Goal: Task Accomplishment & Management: Complete application form

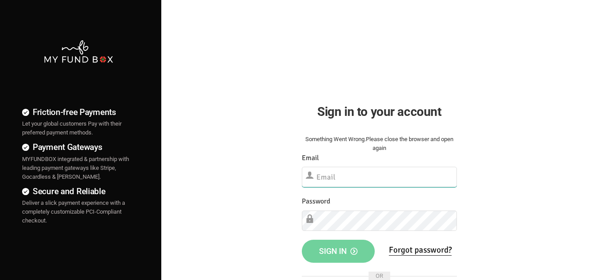
click at [337, 173] on input "text" at bounding box center [379, 177] width 155 height 20
paste input "demo@myfundbox.de"
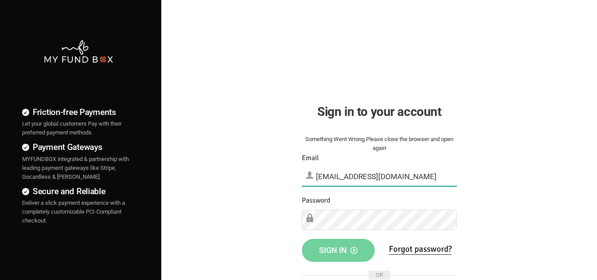
type input "demo@myfundbox.de"
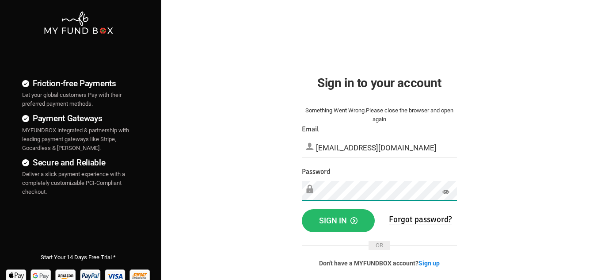
scroll to position [44, 0]
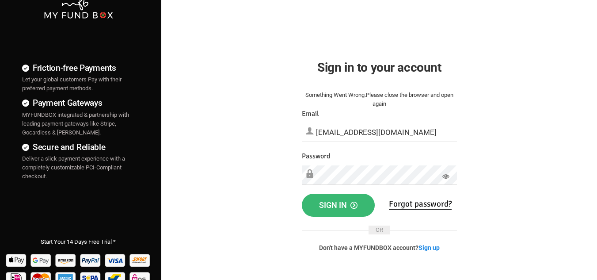
click at [332, 202] on span "Sign in" at bounding box center [338, 204] width 38 height 9
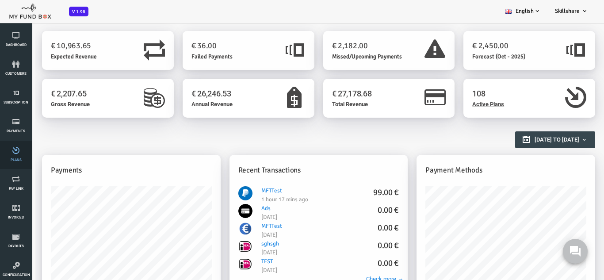
click at [0, 0] on span "Plans" at bounding box center [0, 0] width 0 height 0
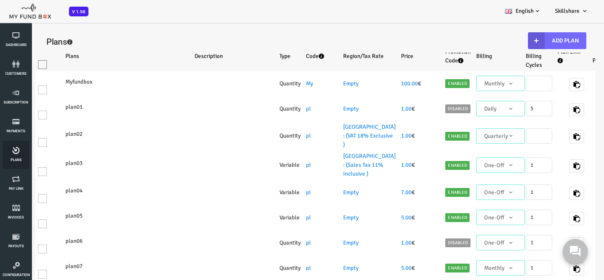
select select "100"
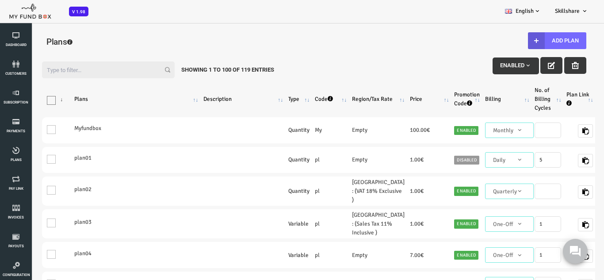
click at [60, 67] on input "Filter:" at bounding box center [84, 69] width 133 height 17
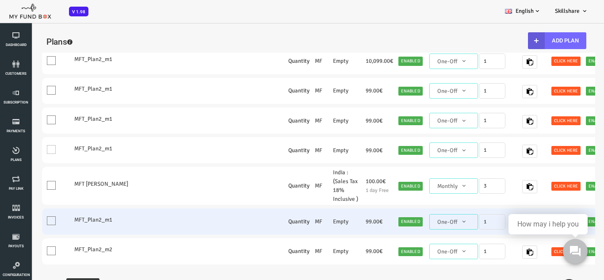
scroll to position [190, 0]
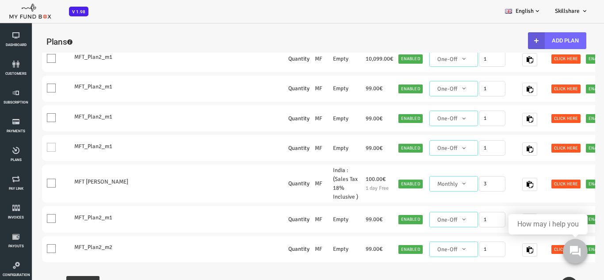
type input "MFT"
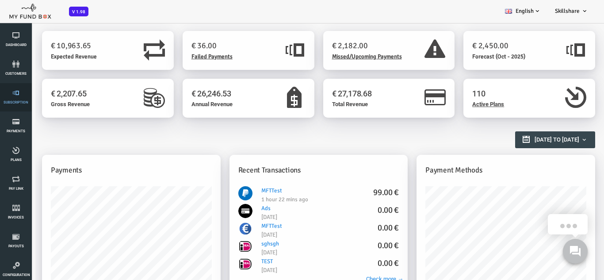
click at [19, 99] on link "Subscription" at bounding box center [16, 97] width 27 height 28
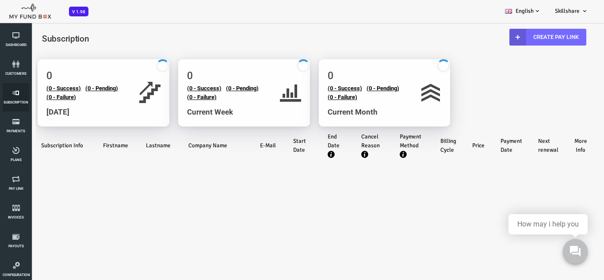
select select "100"
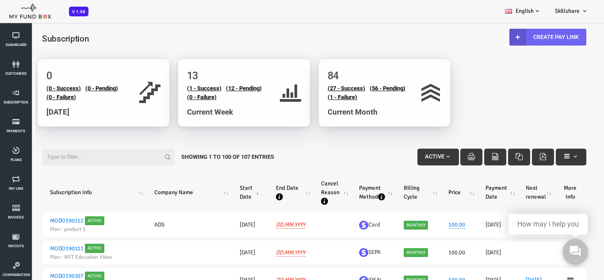
click at [525, 36] on link "Create Pay Link" at bounding box center [523, 37] width 77 height 17
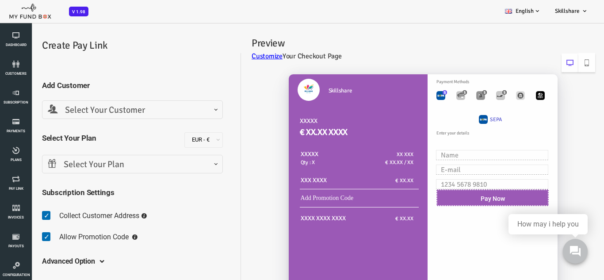
click at [93, 105] on span "Select Your Customer" at bounding box center [107, 110] width 169 height 14
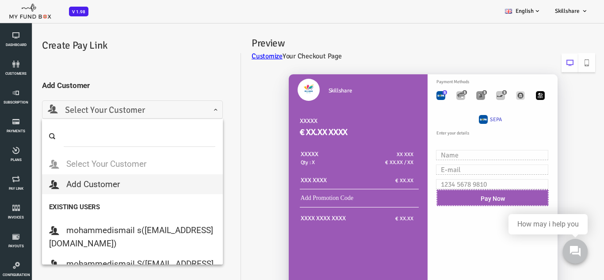
click at [160, 43] on h2 "Create Pay Link" at bounding box center [113, 45] width 190 height 15
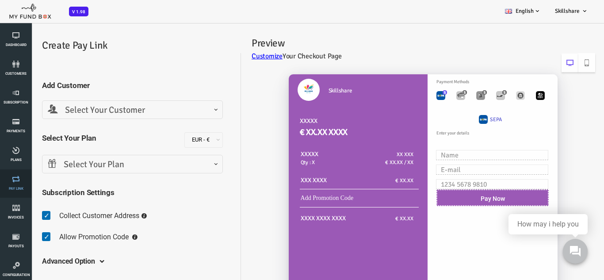
click at [0, 0] on span "Pay Link" at bounding box center [0, 0] width 0 height 0
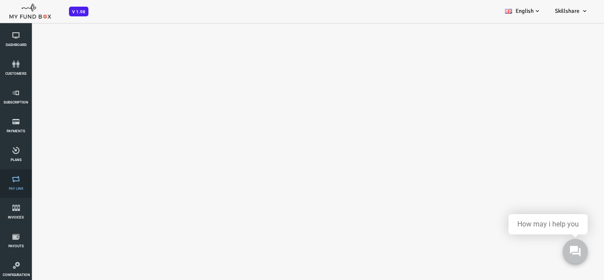
select select "100"
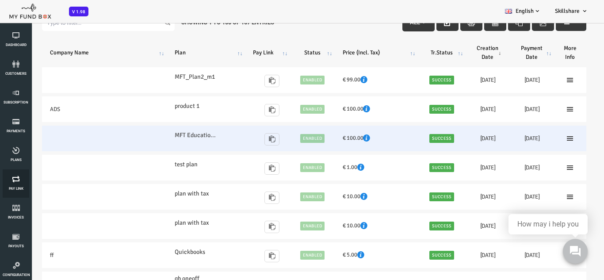
scroll to position [44, 0]
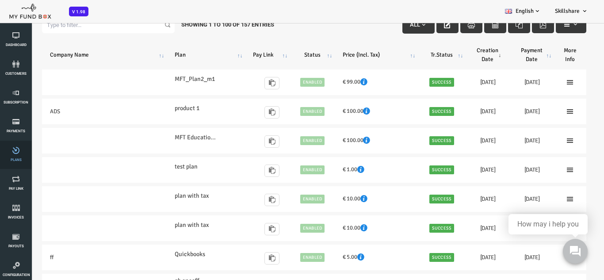
click at [0, 0] on span "Plans" at bounding box center [0, 0] width 0 height 0
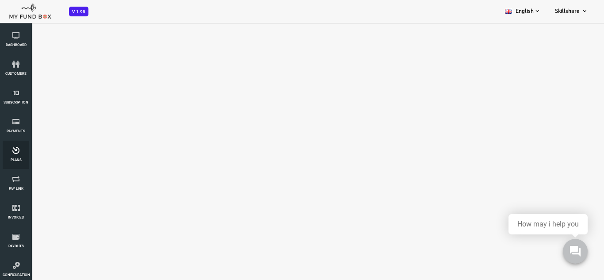
select select "100"
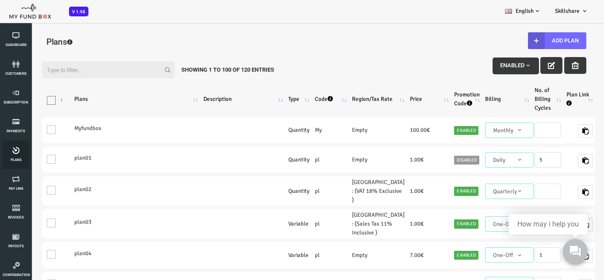
scroll to position [0, 0]
click at [540, 40] on button "Add Plan" at bounding box center [532, 40] width 58 height 17
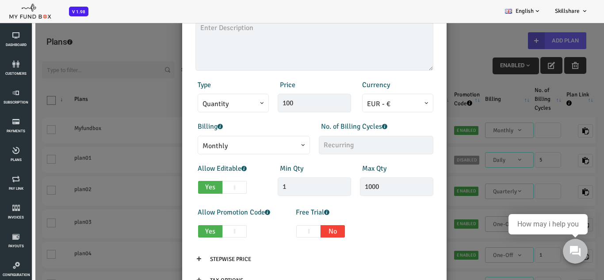
scroll to position [155, 0]
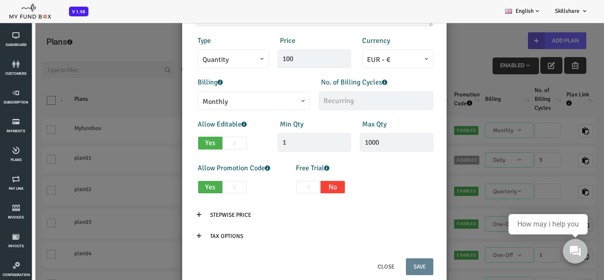
click at [175, 213] on icon at bounding box center [174, 214] width 7 height 7
click at [200, 215] on input "Stepwise Price" at bounding box center [206, 214] width 56 height 17
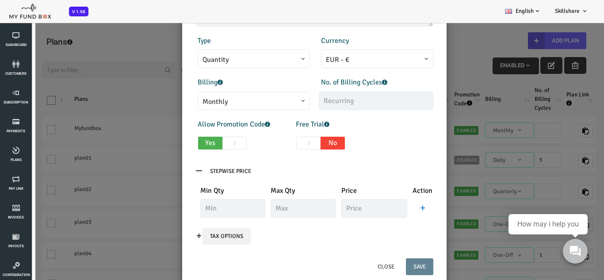
click at [193, 237] on input "Tax Options" at bounding box center [202, 236] width 48 height 17
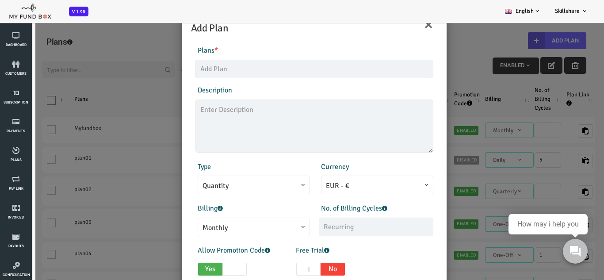
scroll to position [44, 0]
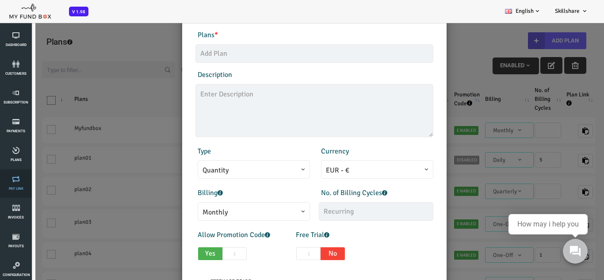
click at [0, 0] on span "Pay Link" at bounding box center [0, 0] width 0 height 0
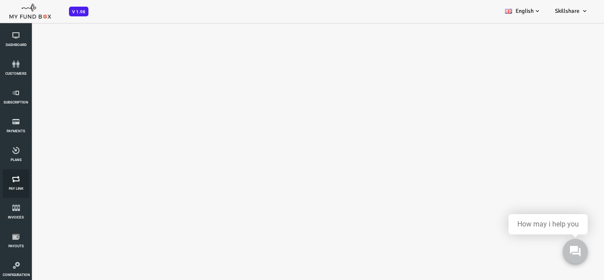
select select "100"
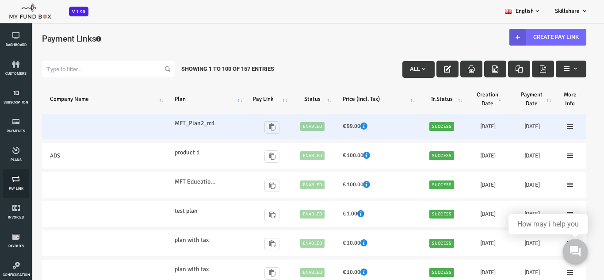
scroll to position [0, 0]
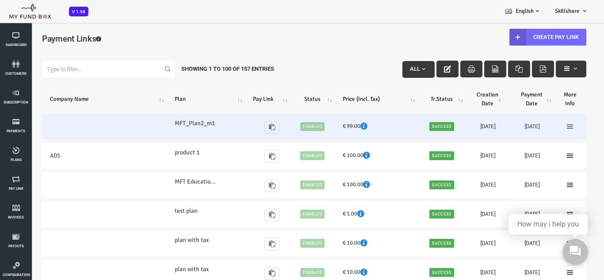
click at [546, 128] on icon at bounding box center [545, 126] width 7 height 7
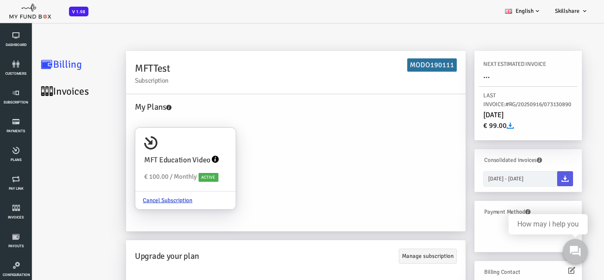
click at [55, 93] on link "Invoices" at bounding box center [53, 91] width 88 height 27
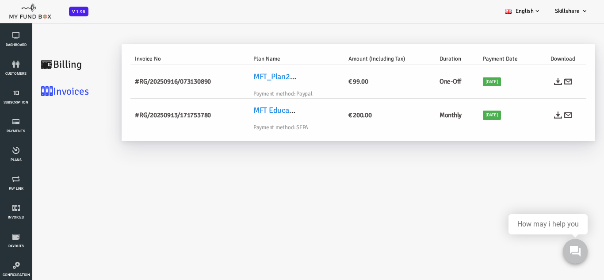
click at [45, 62] on link "Billing" at bounding box center [53, 64] width 88 height 27
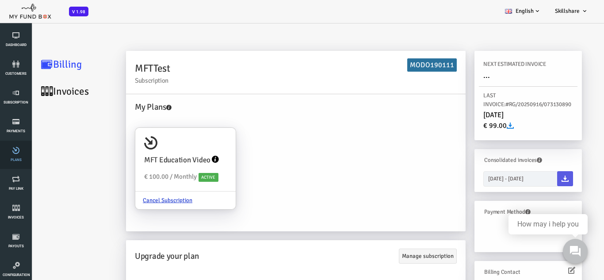
click at [18, 152] on icon at bounding box center [16, 150] width 27 height 7
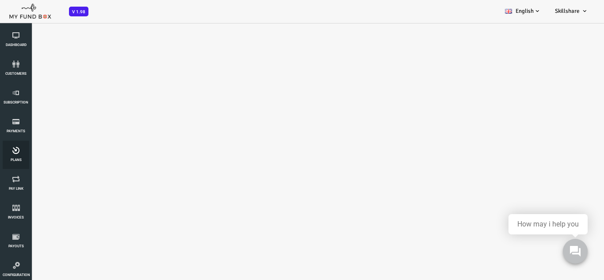
select select "100"
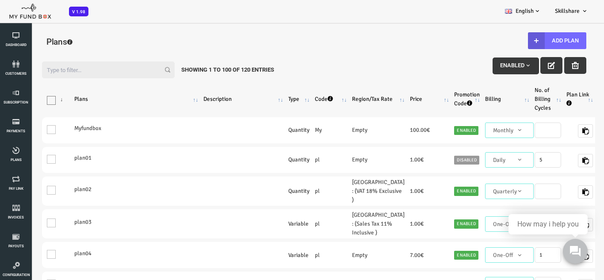
click at [84, 68] on input "Filter:" at bounding box center [84, 69] width 133 height 17
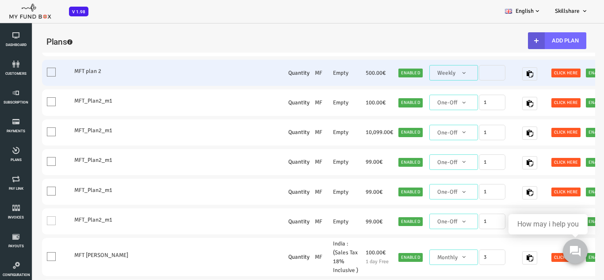
scroll to position [133, 0]
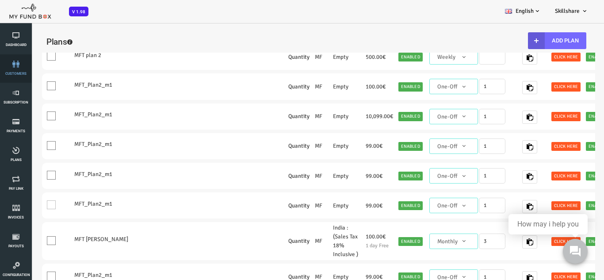
type input "mft"
click at [20, 66] on icon at bounding box center [16, 64] width 27 height 7
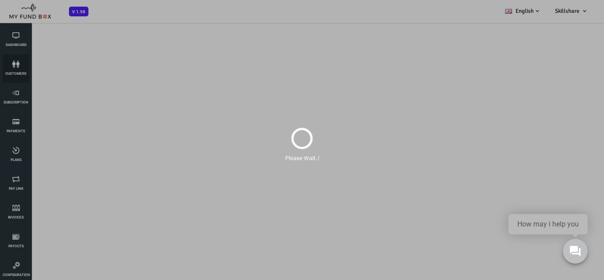
scroll to position [0, 0]
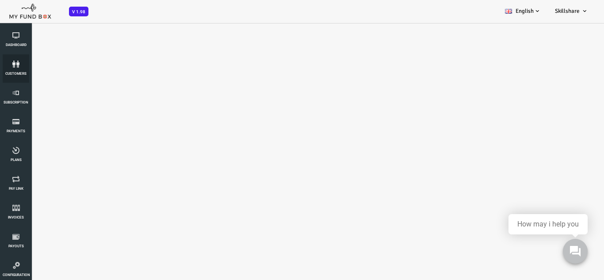
select select "100"
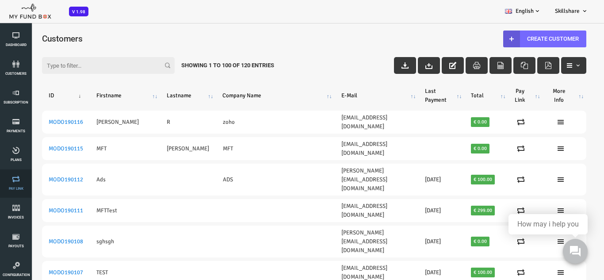
click at [15, 179] on icon at bounding box center [16, 178] width 27 height 7
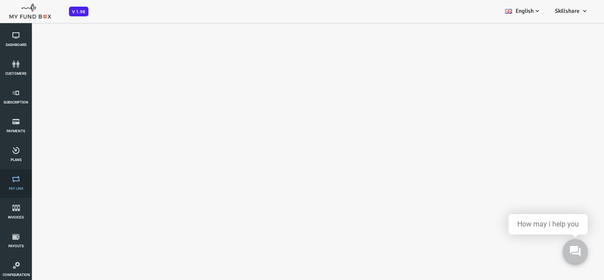
select select "100"
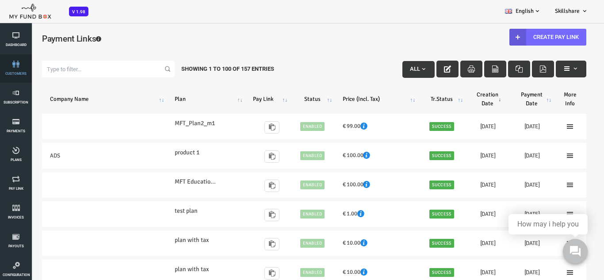
click at [1, 71] on li "customers" at bounding box center [16, 68] width 32 height 28
click at [15, 67] on icon at bounding box center [16, 64] width 27 height 7
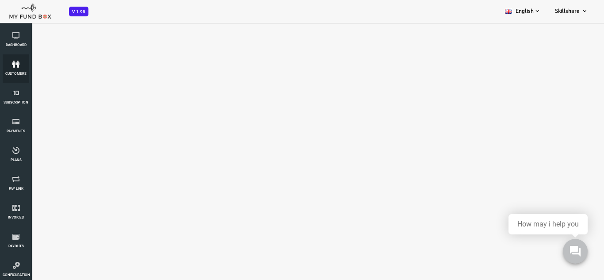
select select "100"
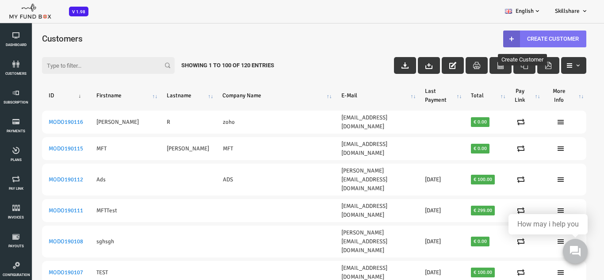
click at [503, 37] on link "Create Customer" at bounding box center [520, 38] width 83 height 17
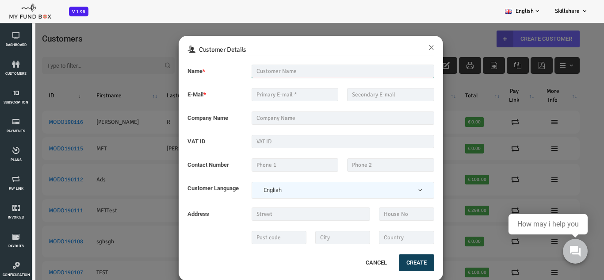
click at [265, 72] on input "text" at bounding box center [318, 71] width 183 height 13
click at [275, 118] on input "text" at bounding box center [318, 117] width 183 height 13
click at [17, 157] on link "Plans" at bounding box center [16, 155] width 27 height 28
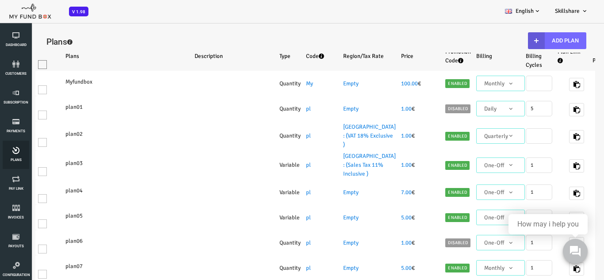
select select "100"
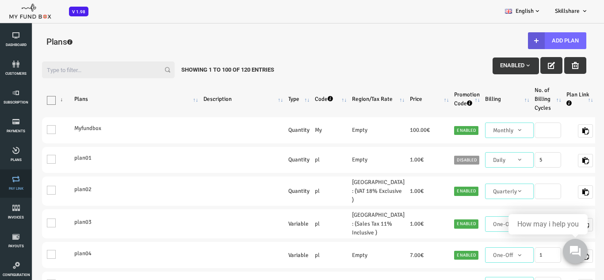
click at [19, 184] on link "Pay Link" at bounding box center [16, 183] width 27 height 28
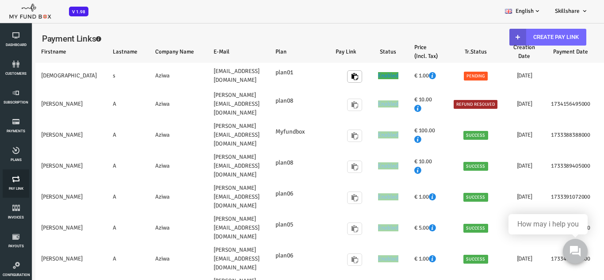
select select "100"
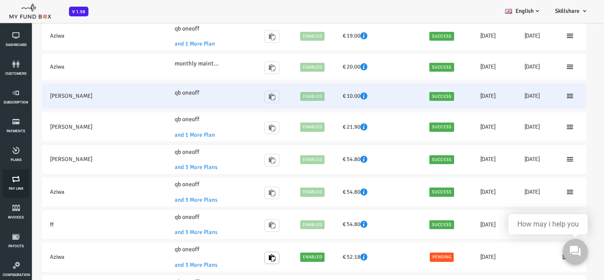
scroll to position [309, 0]
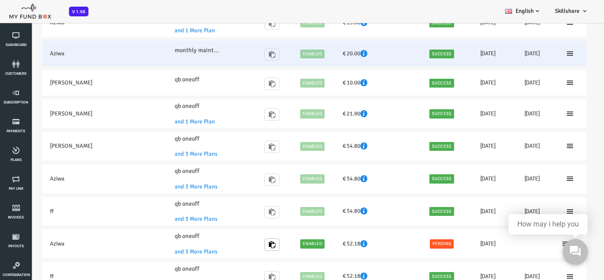
drag, startPoint x: 26, startPoint y: 55, endPoint x: 47, endPoint y: 55, distance: 21.2
click at [47, 55] on td "Aziwa" at bounding box center [80, 54] width 125 height 26
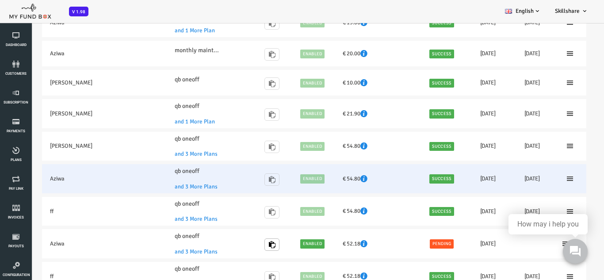
drag, startPoint x: 26, startPoint y: 179, endPoint x: 42, endPoint y: 182, distance: 17.2
click at [42, 182] on td "Aziwa" at bounding box center [80, 178] width 125 height 29
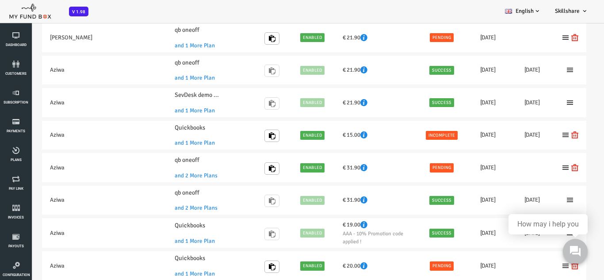
scroll to position [751, 0]
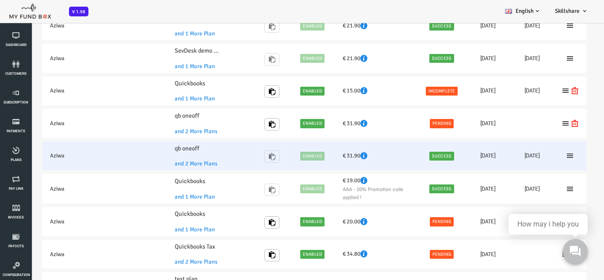
drag, startPoint x: 26, startPoint y: 157, endPoint x: 53, endPoint y: 158, distance: 27.0
click at [53, 158] on td "Aziwa" at bounding box center [80, 155] width 125 height 29
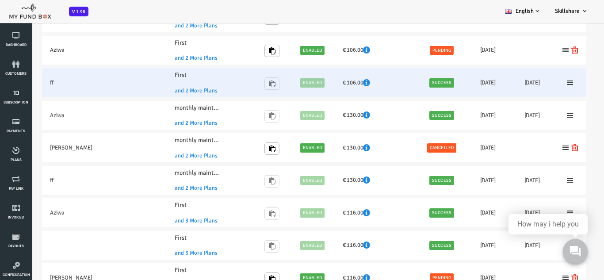
scroll to position [1326, 0]
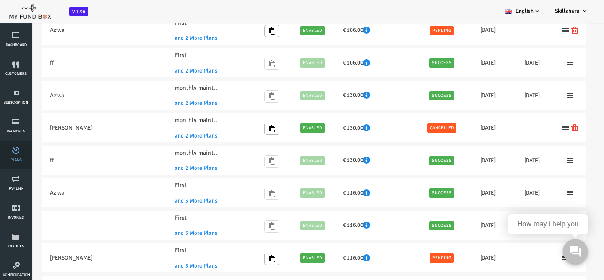
click at [22, 158] on link "Plans" at bounding box center [16, 155] width 27 height 28
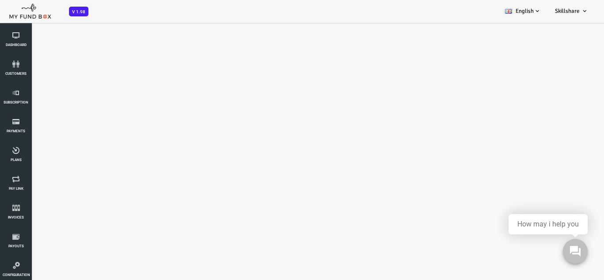
select select "100"
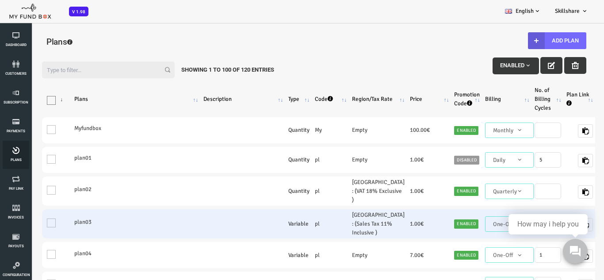
scroll to position [0, 0]
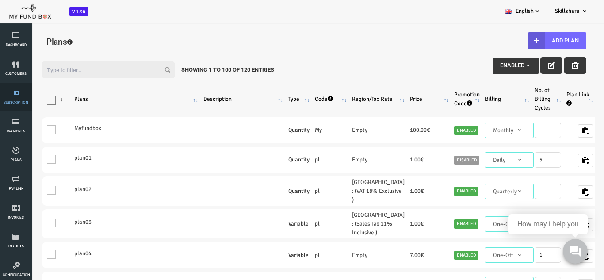
click at [12, 95] on icon at bounding box center [16, 92] width 27 height 7
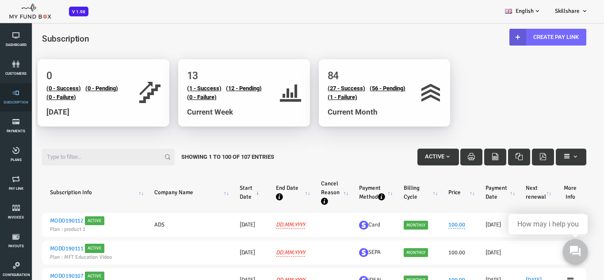
click at [0, 0] on span "Subscription" at bounding box center [0, 0] width 0 height 0
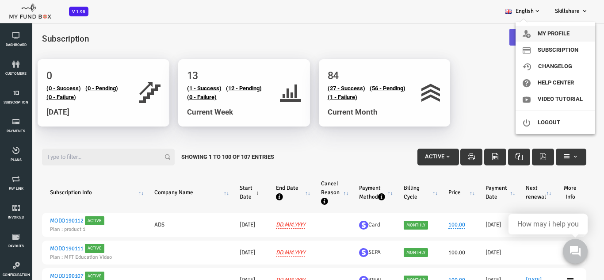
click at [560, 38] on link "My profile" at bounding box center [555, 34] width 80 height 16
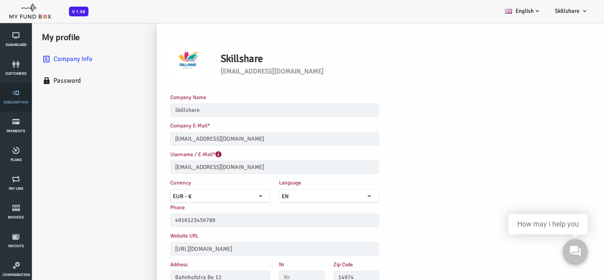
click at [18, 96] on link "Subscription" at bounding box center [16, 97] width 27 height 28
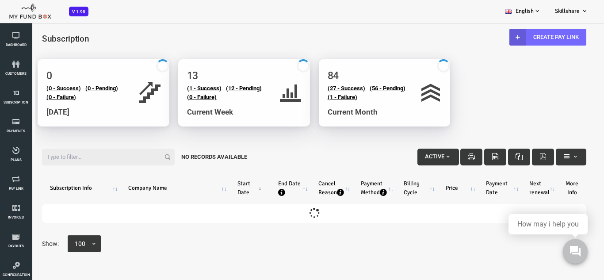
click at [540, 41] on link "Create Pay Link" at bounding box center [523, 37] width 77 height 17
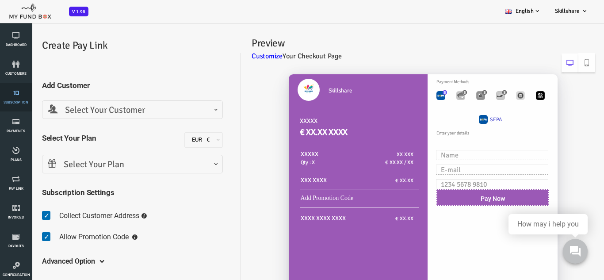
click at [0, 0] on span "Subscription" at bounding box center [0, 0] width 0 height 0
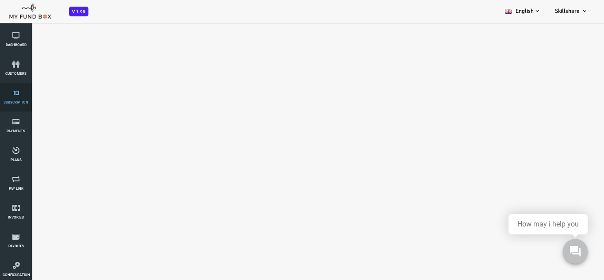
select select "100"
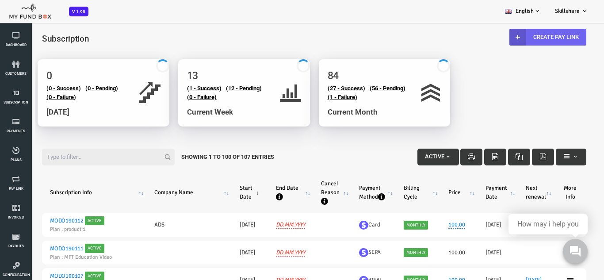
click at [512, 34] on link "Create Pay Link" at bounding box center [523, 37] width 77 height 17
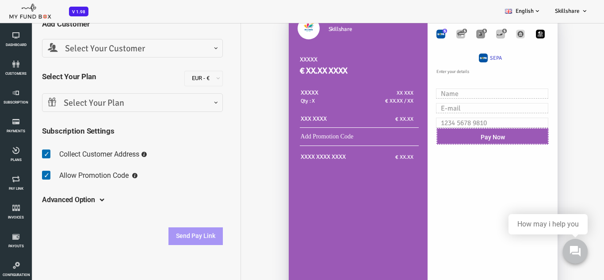
scroll to position [40, 0]
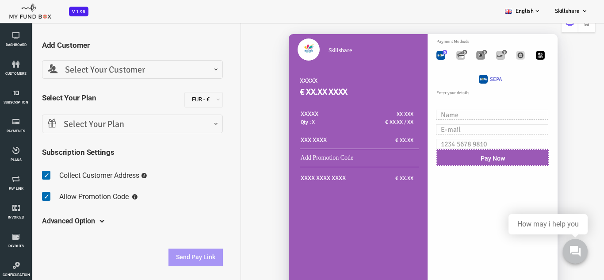
click at [144, 75] on span "Select Your Customer" at bounding box center [107, 70] width 169 height 14
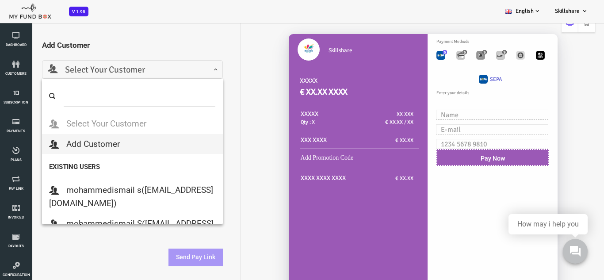
click at [150, 69] on span "Select Your Customer" at bounding box center [107, 70] width 169 height 14
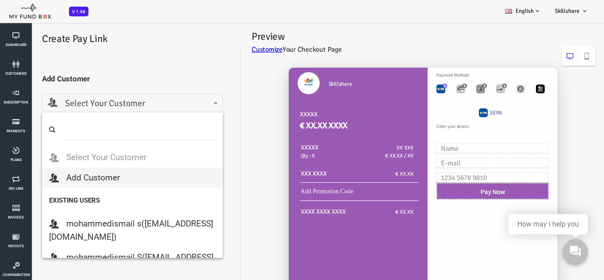
scroll to position [0, 0]
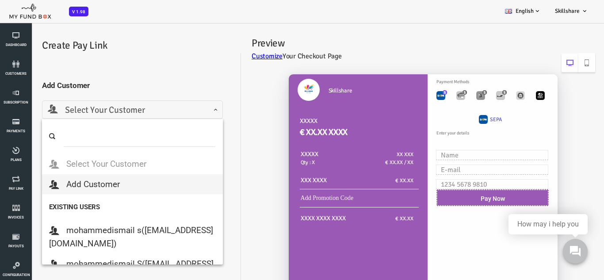
click at [108, 135] on input "search" at bounding box center [115, 136] width 152 height 21
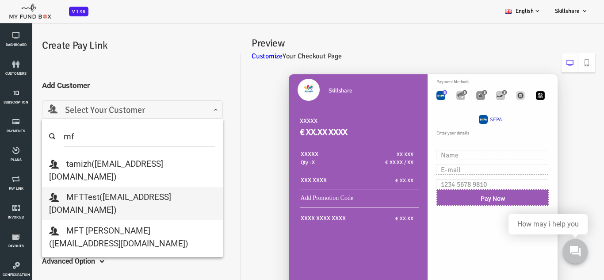
type input "mf"
select select "[EMAIL_ADDRESS][DOMAIN_NAME]"
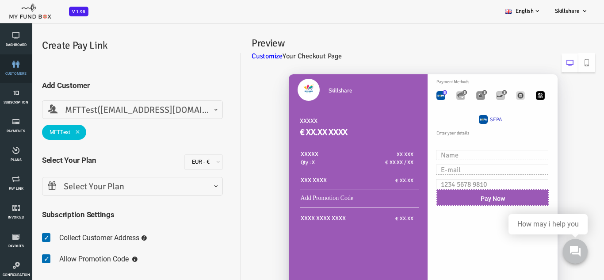
click at [19, 70] on link "customers" at bounding box center [16, 68] width 27 height 28
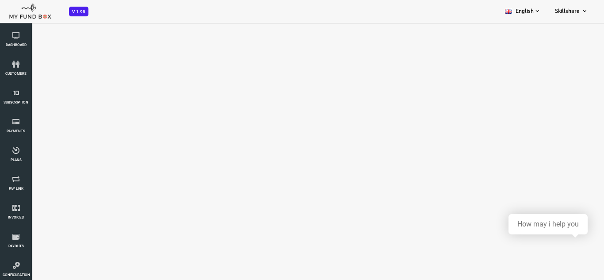
select select "100"
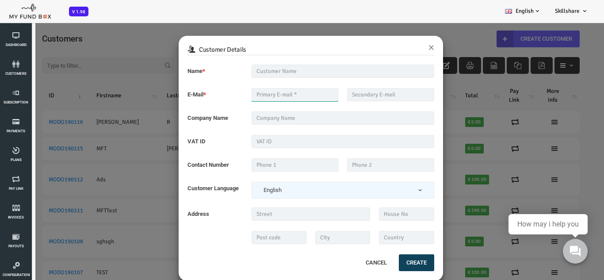
click at [260, 92] on input "text" at bounding box center [270, 94] width 87 height 13
click at [261, 116] on input "text" at bounding box center [318, 117] width 183 height 13
click at [257, 140] on input "text" at bounding box center [318, 141] width 183 height 13
click at [258, 168] on input "text" at bounding box center [270, 164] width 87 height 13
click at [372, 166] on input "text" at bounding box center [366, 164] width 87 height 13
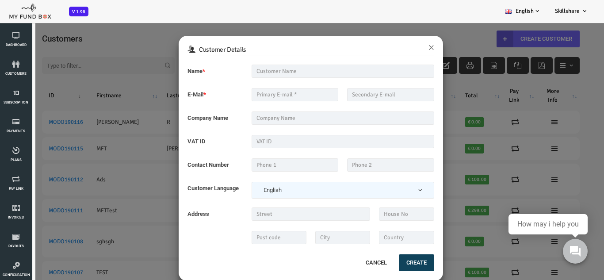
click at [242, 194] on span "English" at bounding box center [318, 190] width 173 height 9
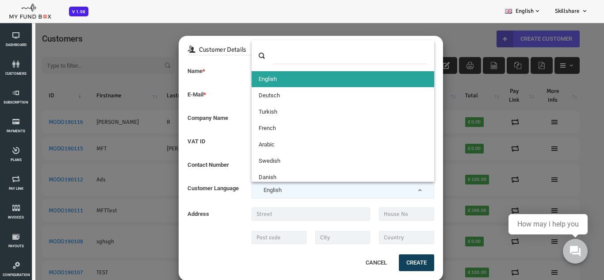
click at [242, 194] on span "English" at bounding box center [318, 190] width 173 height 9
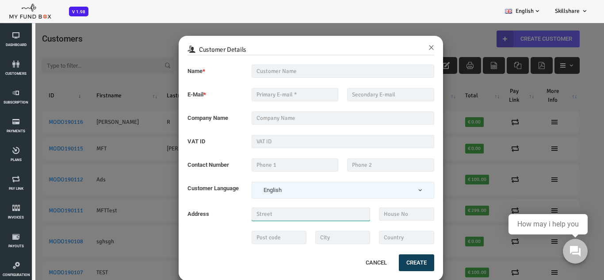
click at [250, 214] on input "text" at bounding box center [286, 213] width 119 height 13
click at [379, 215] on input "text" at bounding box center [381, 213] width 55 height 13
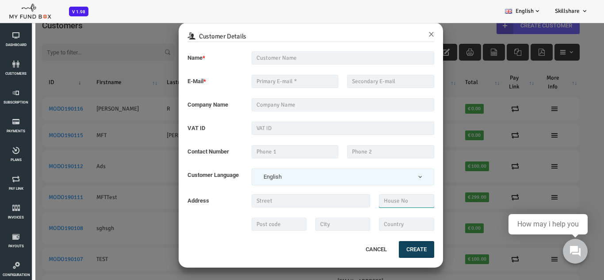
scroll to position [25, 0]
